Goal: Transaction & Acquisition: Purchase product/service

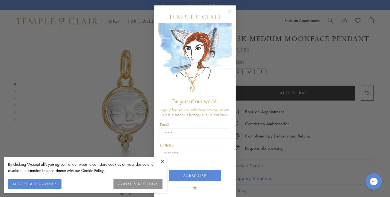
click at [20, 115] on div "Close dialog Be part of our world. Sign up for exclusive collection previews, p…" at bounding box center [195, 98] width 390 height 197
click at [232, 11] on circle "Close dialog" at bounding box center [229, 11] width 7 height 7
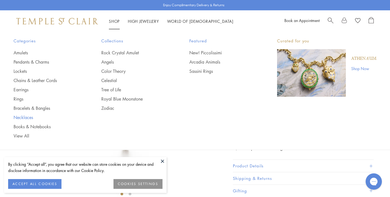
click at [26, 116] on link "Necklaces" at bounding box center [47, 117] width 66 height 6
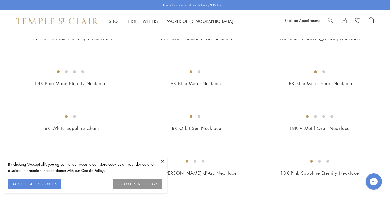
scroll to position [191, 0]
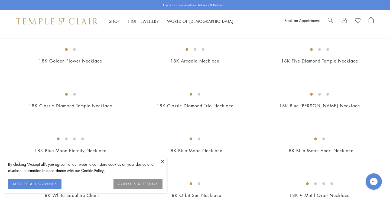
click at [0, 0] on img at bounding box center [0, 0] width 0 height 0
